Goal: Information Seeking & Learning: Learn about a topic

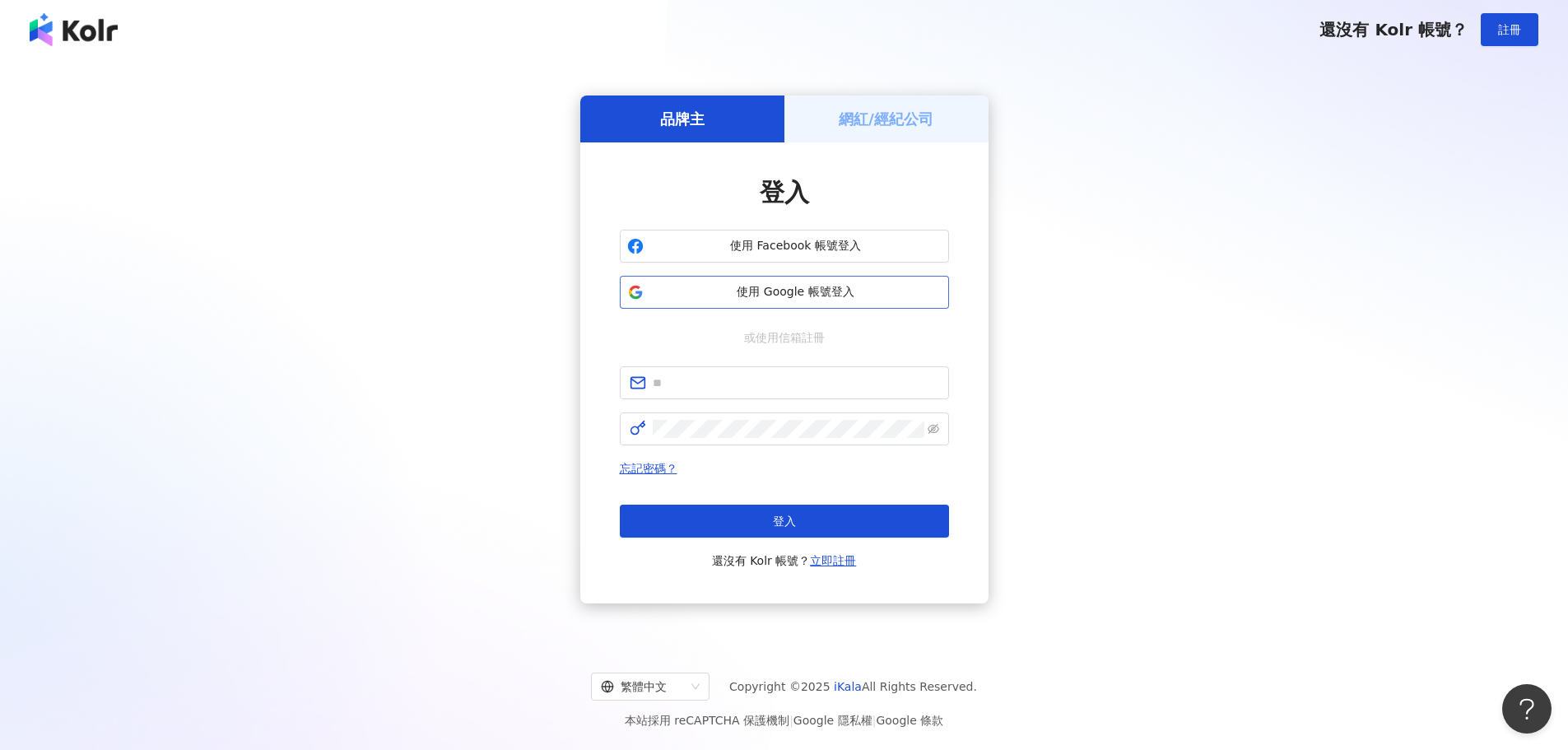
click at [894, 299] on span "使用 Google 帳號登入" at bounding box center [796, 292] width 291 height 17
click at [851, 287] on span "使用 Google 帳號登入" at bounding box center [796, 292] width 291 height 17
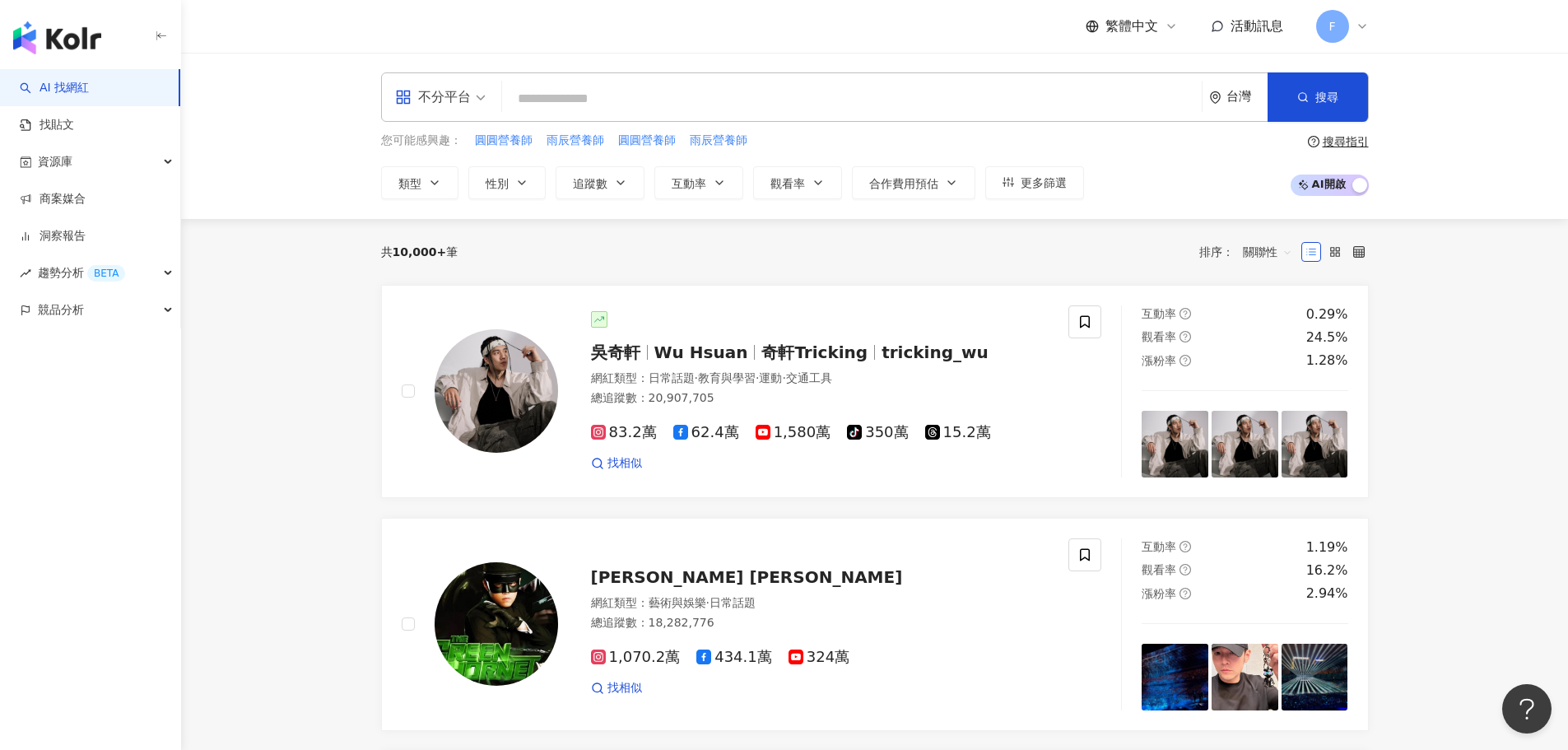
paste input "**********"
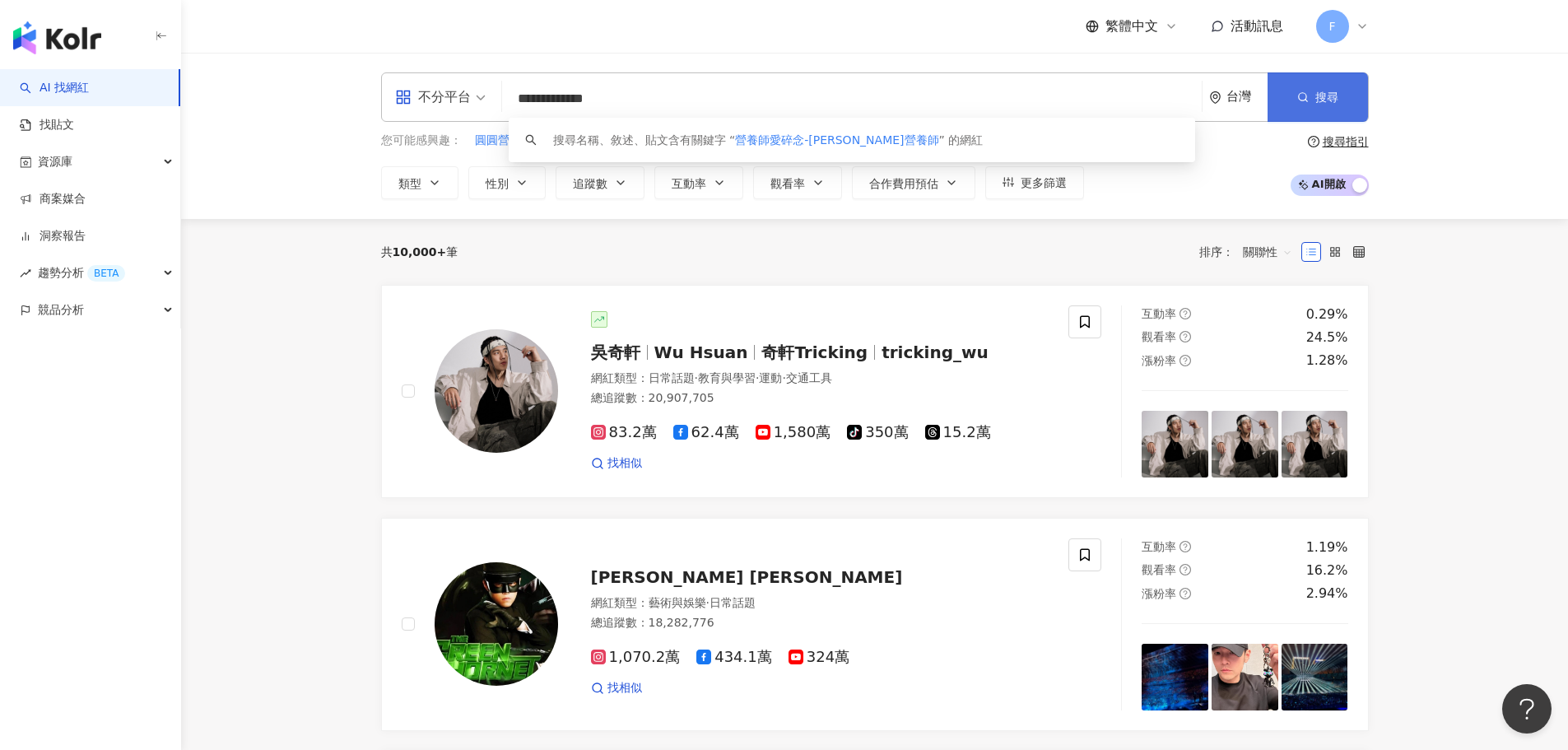
type input "**********"
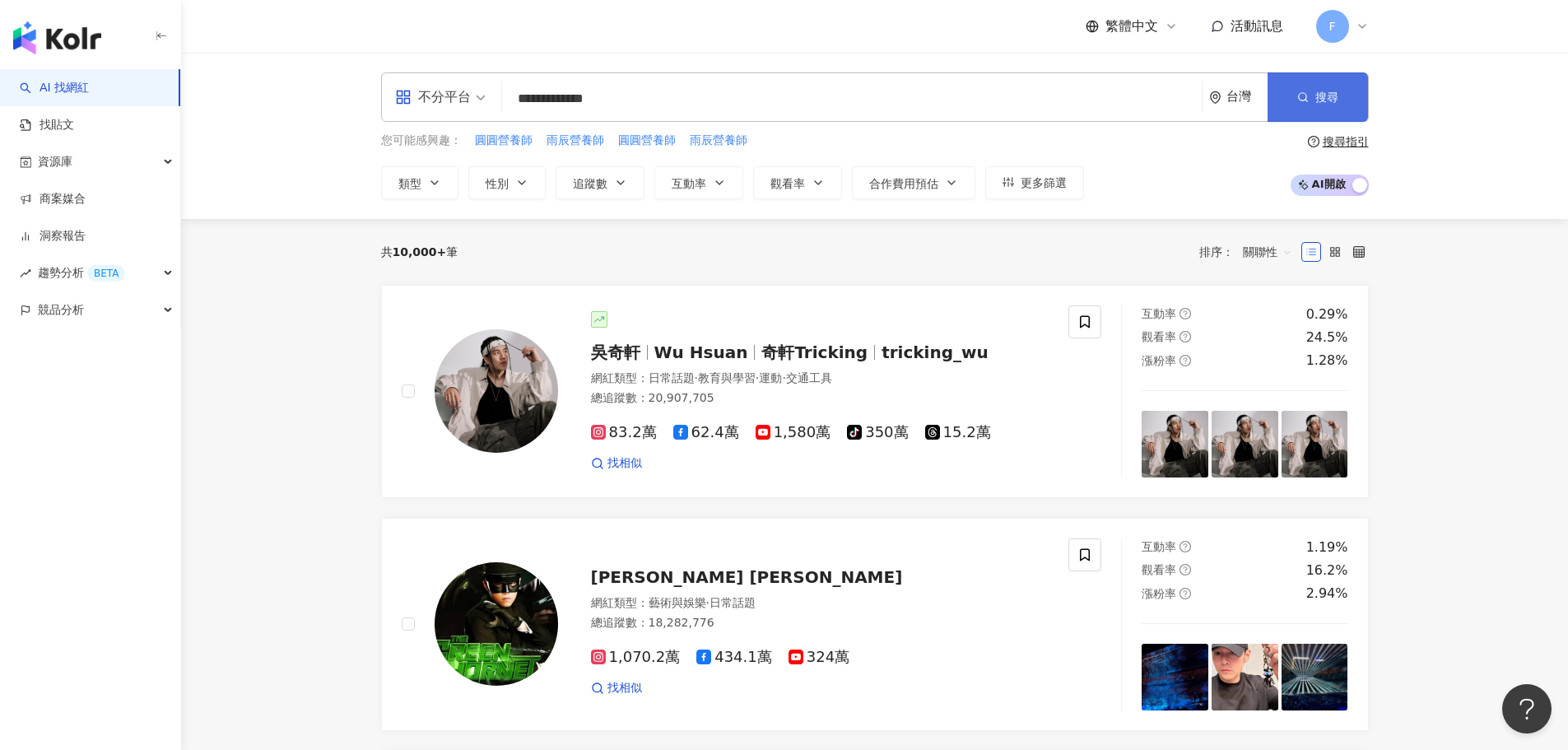
click at [1305, 101] on icon "button" at bounding box center [1303, 97] width 11 height 11
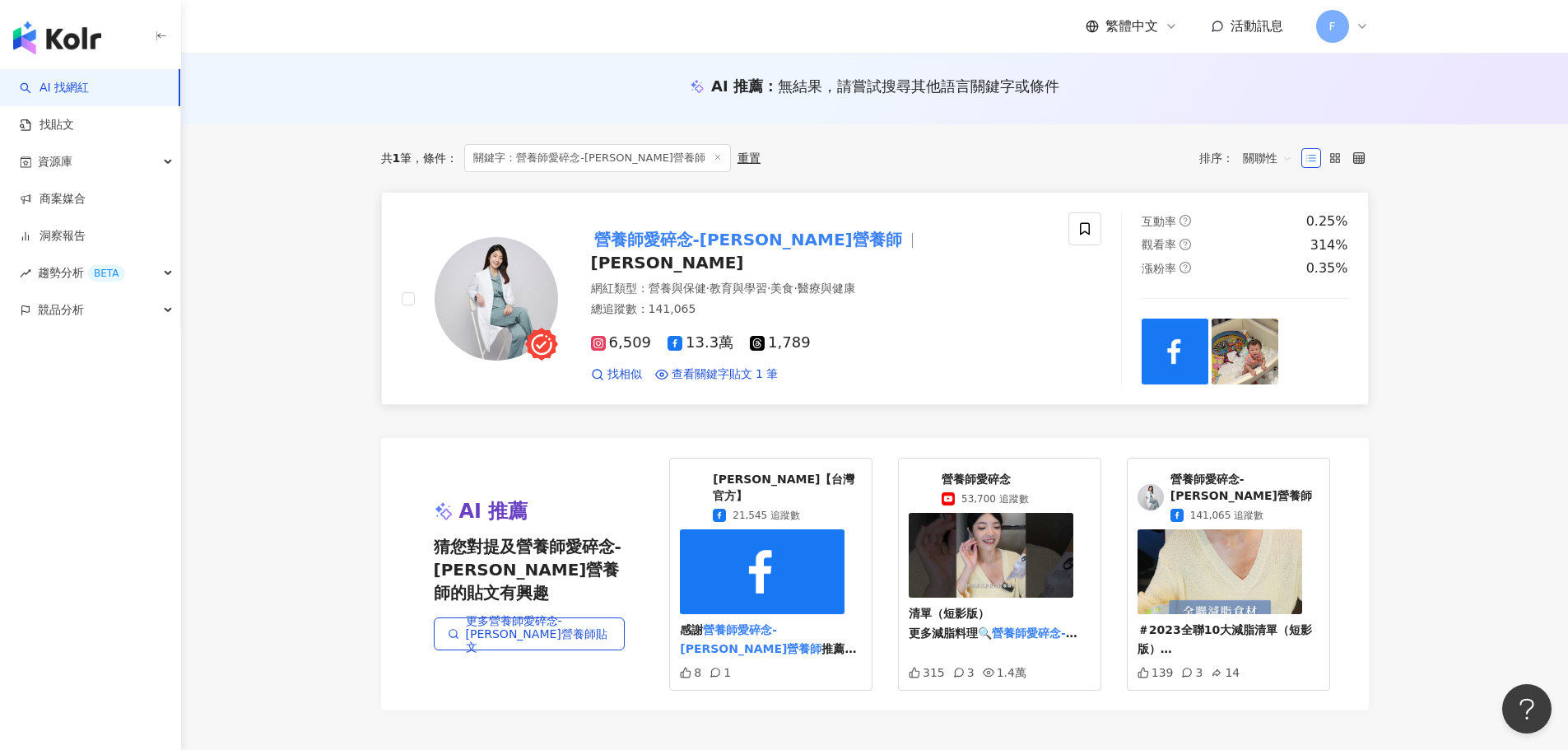
scroll to position [165, 0]
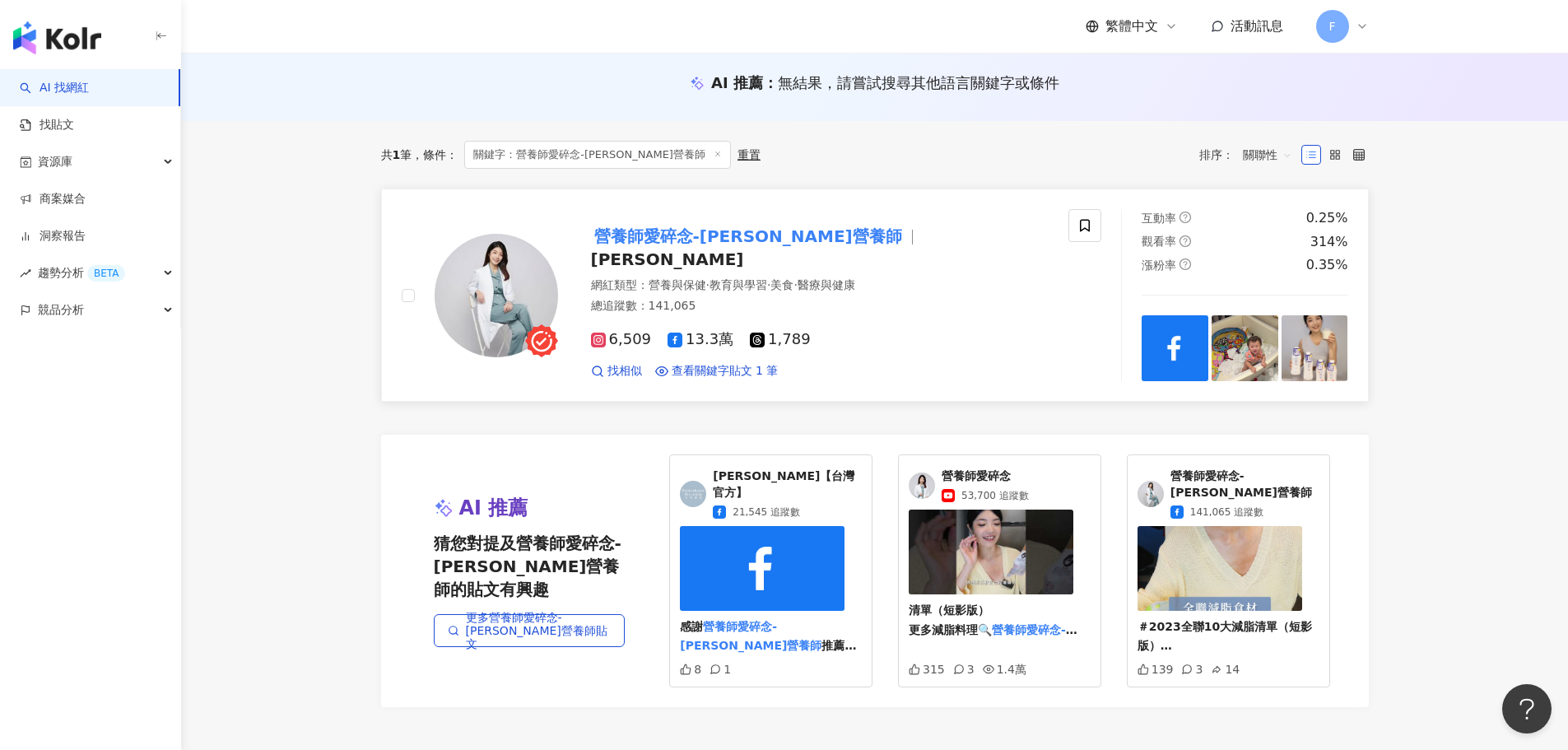
click at [744, 250] on mark "營養師愛碎念-[PERSON_NAME]營養師" at bounding box center [748, 236] width 314 height 26
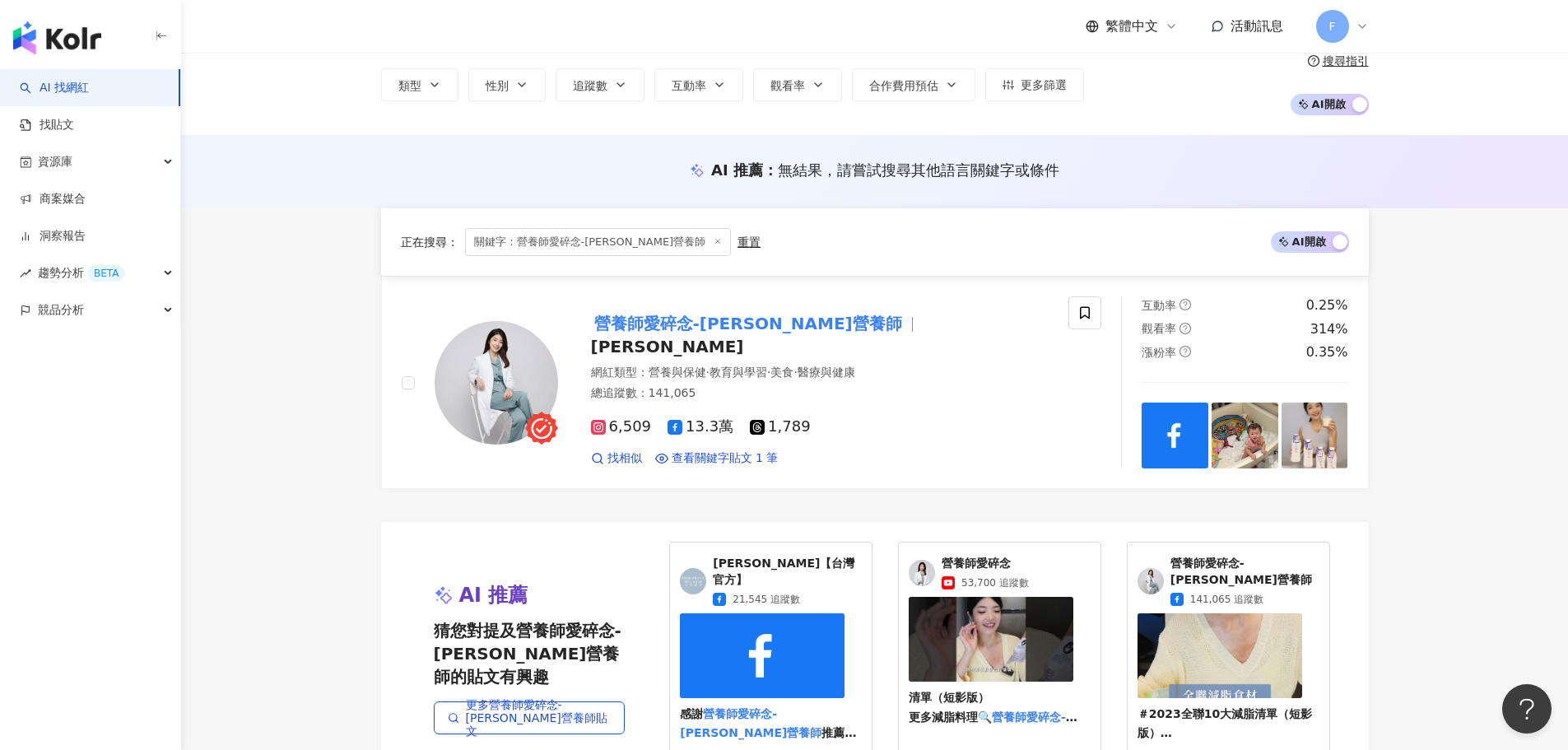
scroll to position [0, 0]
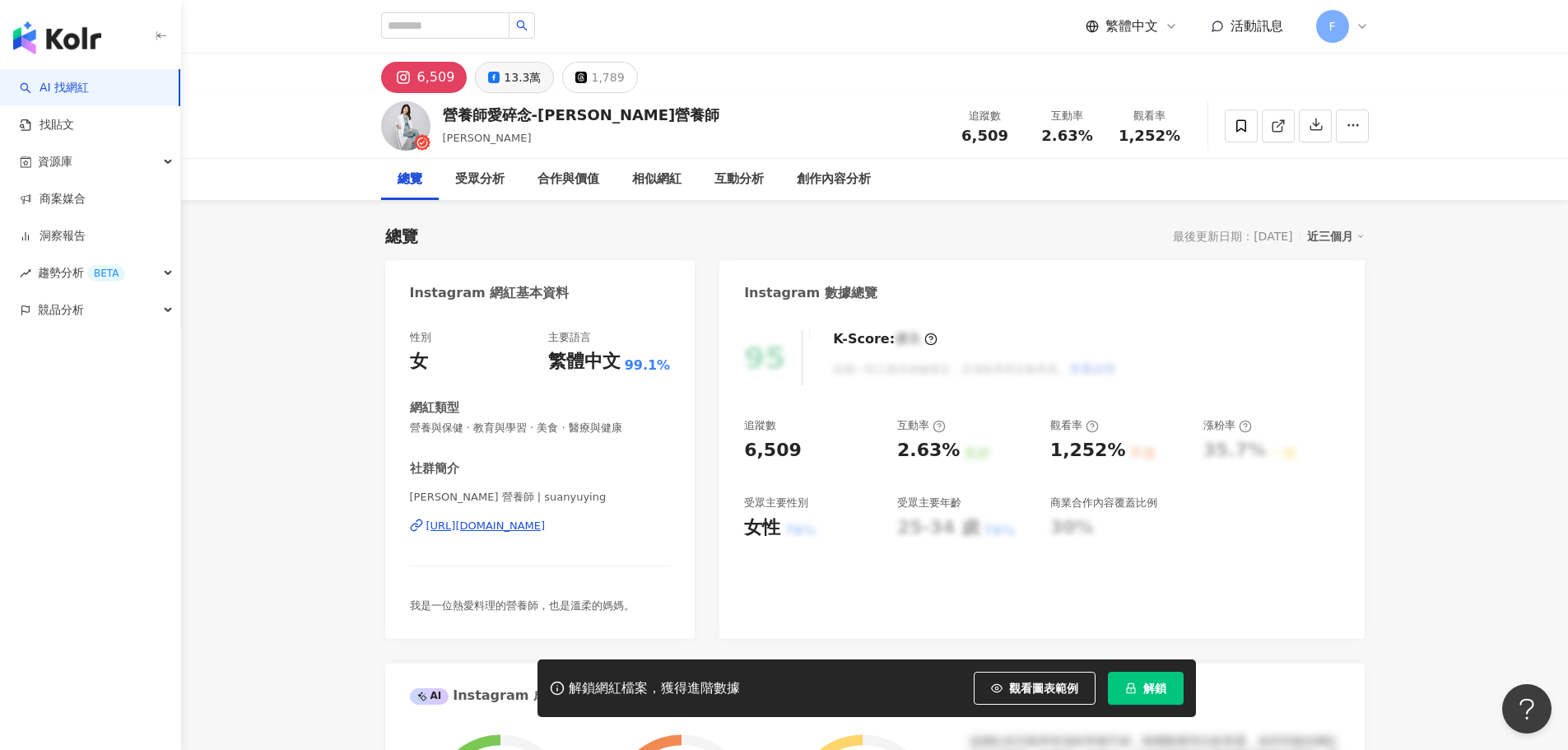
click at [508, 87] on div "13.3萬" at bounding box center [522, 77] width 37 height 23
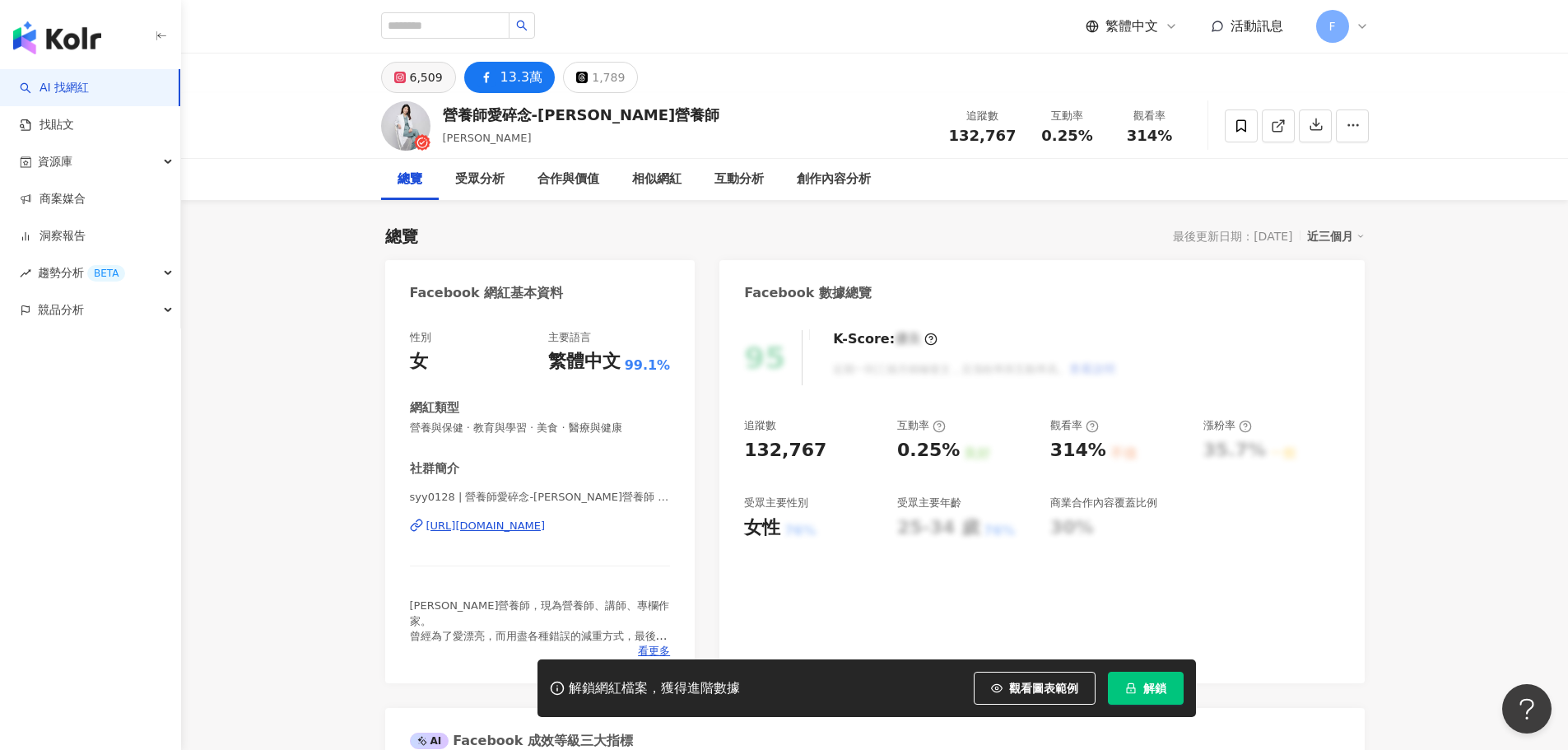
click at [416, 86] on div "6,509" at bounding box center [426, 77] width 33 height 23
click at [420, 80] on div "6,509" at bounding box center [426, 77] width 33 height 23
